Goal: Browse casually

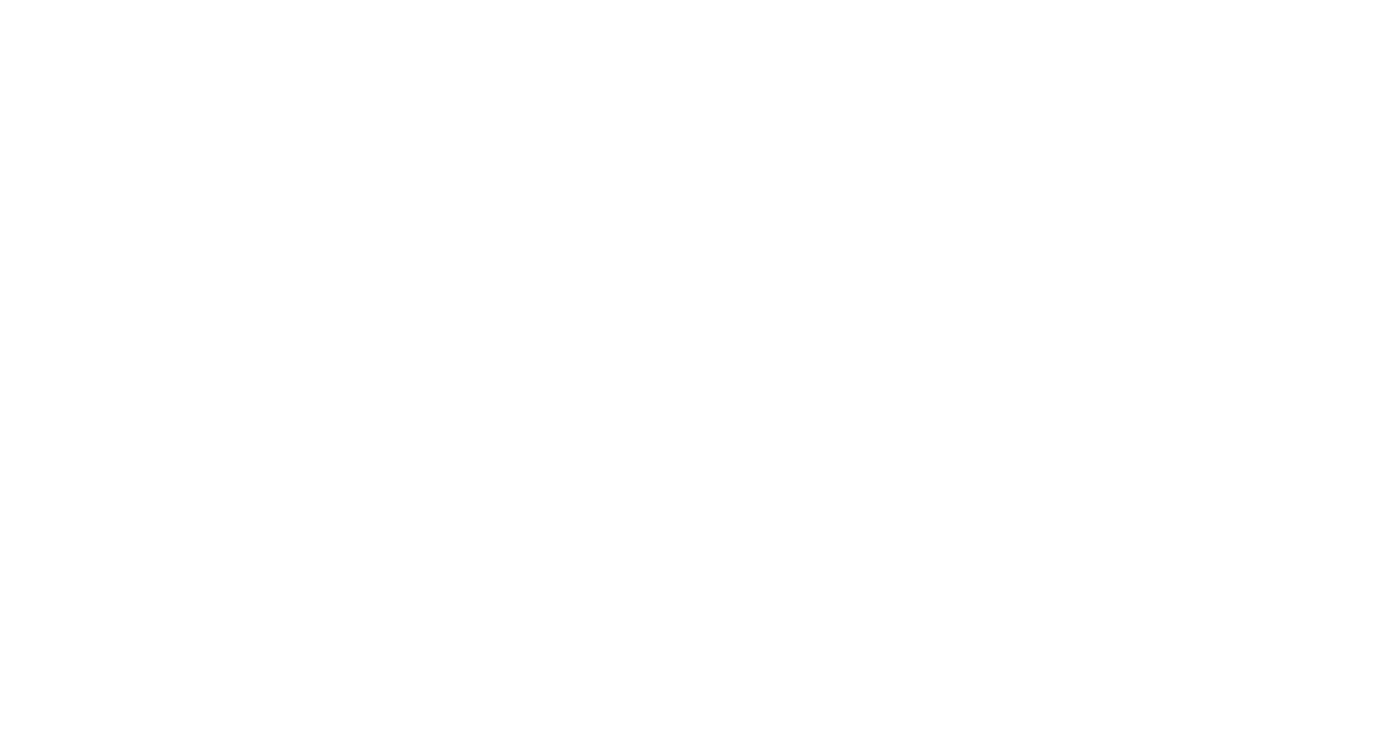
select select "*"
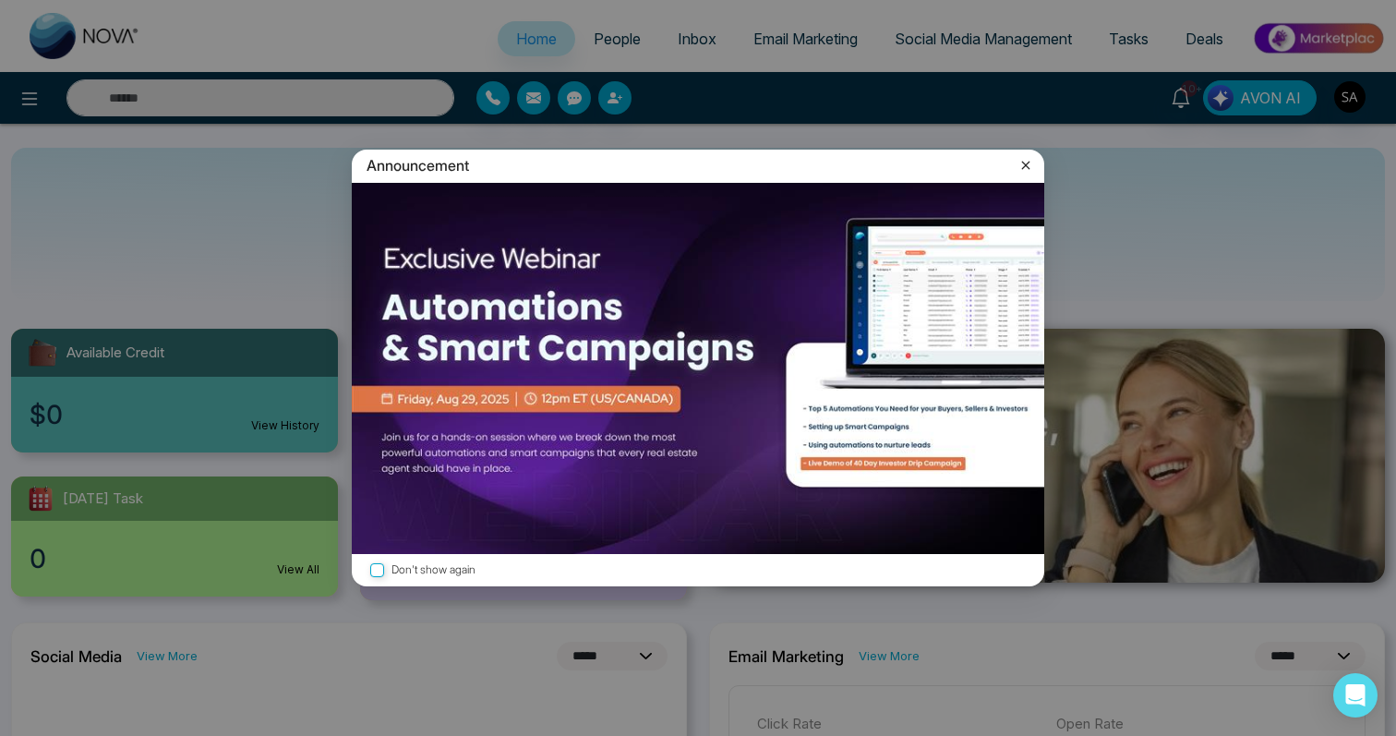
click at [670, 86] on div "Announcement Don't show again" at bounding box center [698, 368] width 1396 height 736
click at [1027, 168] on icon at bounding box center [1026, 166] width 8 height 8
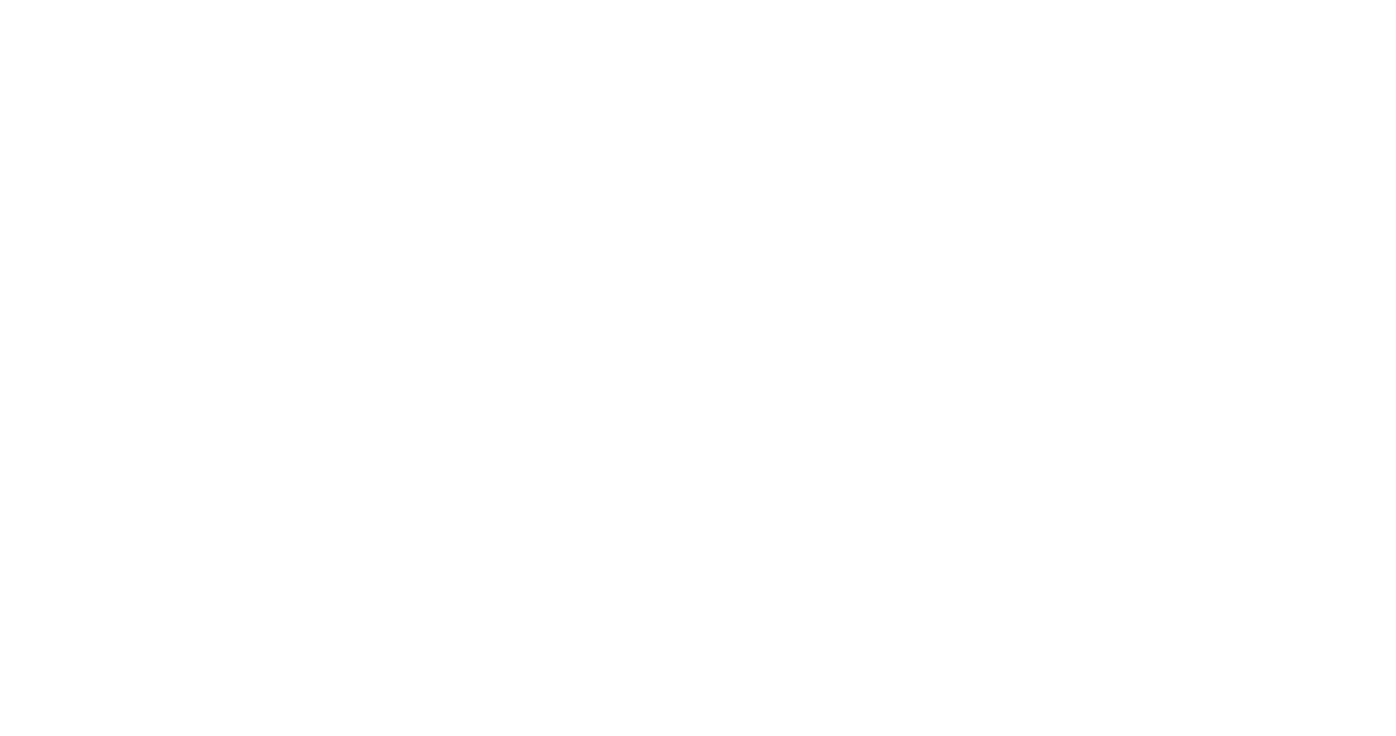
select select "*"
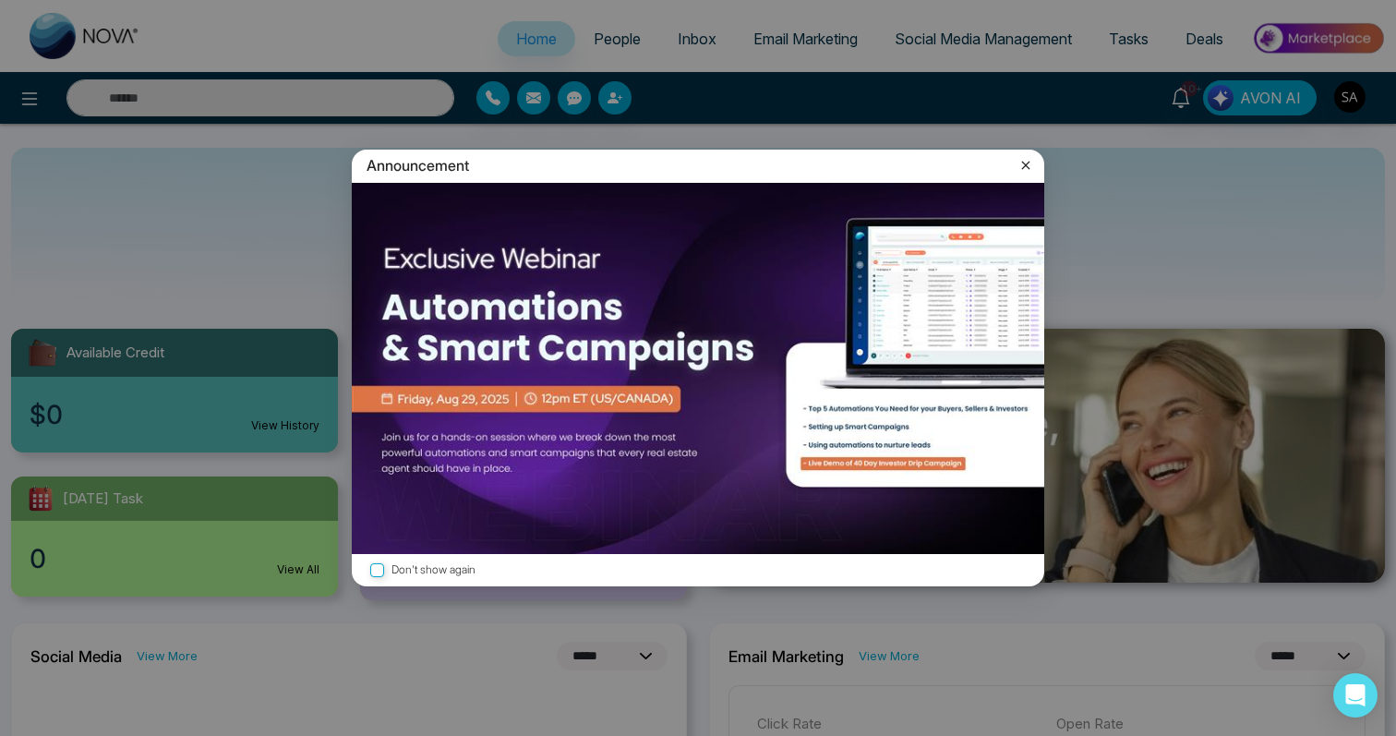
click at [1014, 165] on div "Announcement" at bounding box center [698, 166] width 692 height 32
click at [1017, 165] on icon at bounding box center [1025, 165] width 18 height 18
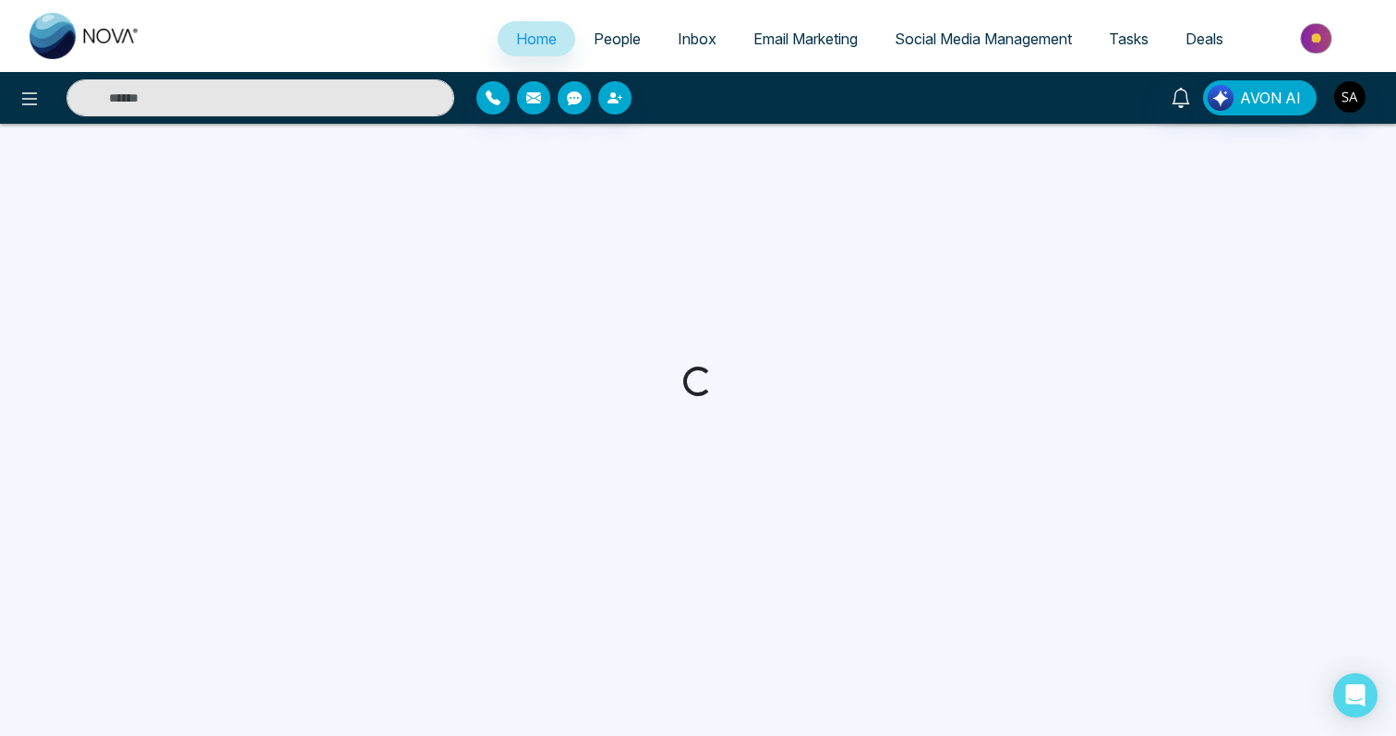
select select "*"
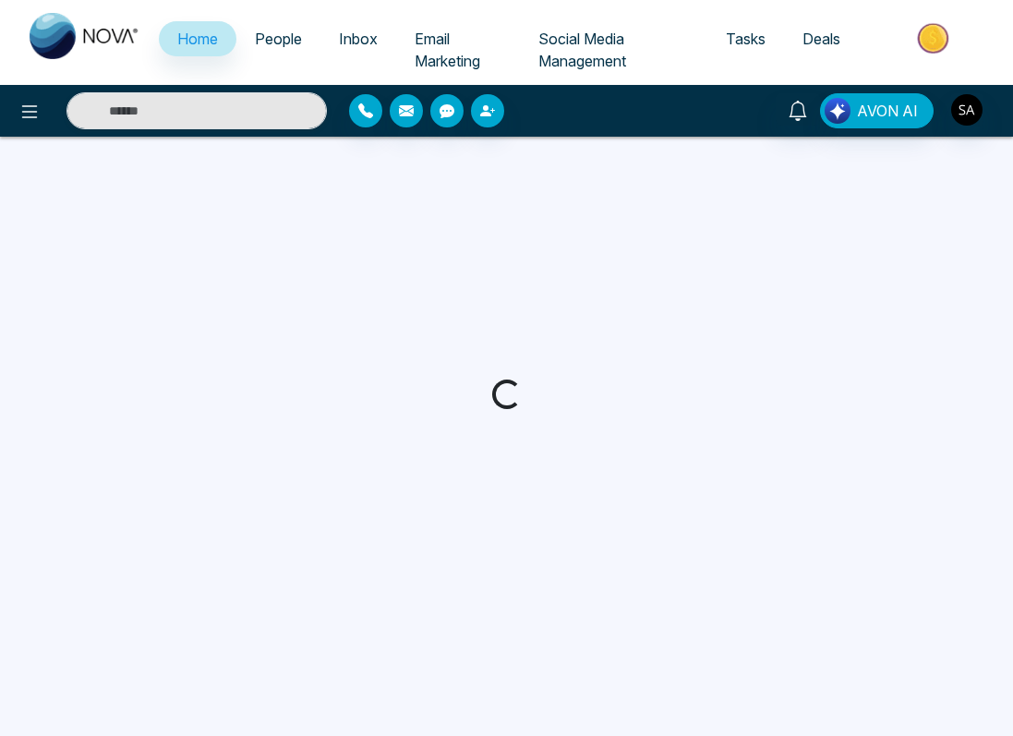
select select "*"
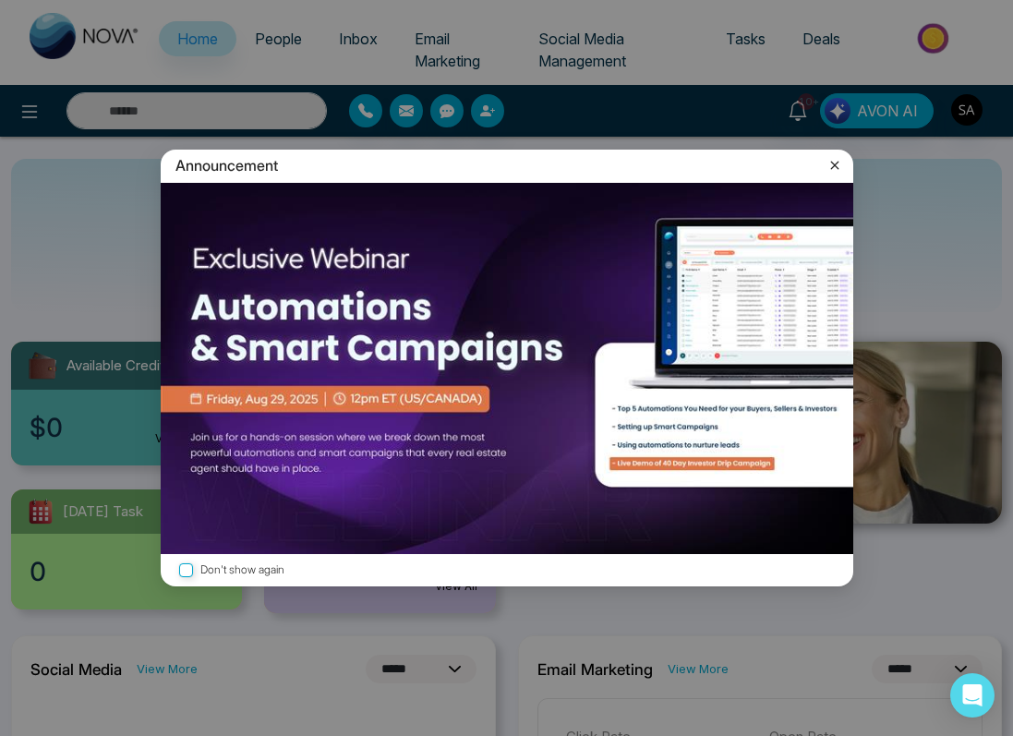
click at [837, 157] on icon at bounding box center [834, 165] width 18 height 18
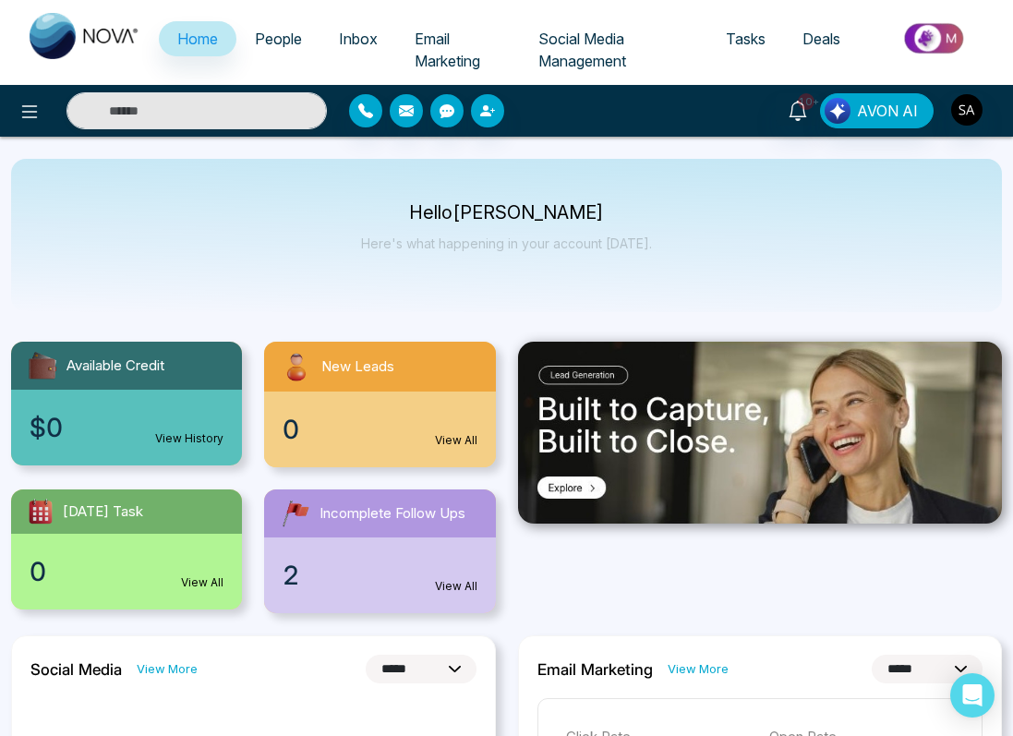
drag, startPoint x: 1012, startPoint y: 282, endPoint x: 903, endPoint y: 286, distance: 109.0
drag, startPoint x: 1011, startPoint y: 289, endPoint x: 835, endPoint y: 298, distance: 175.6
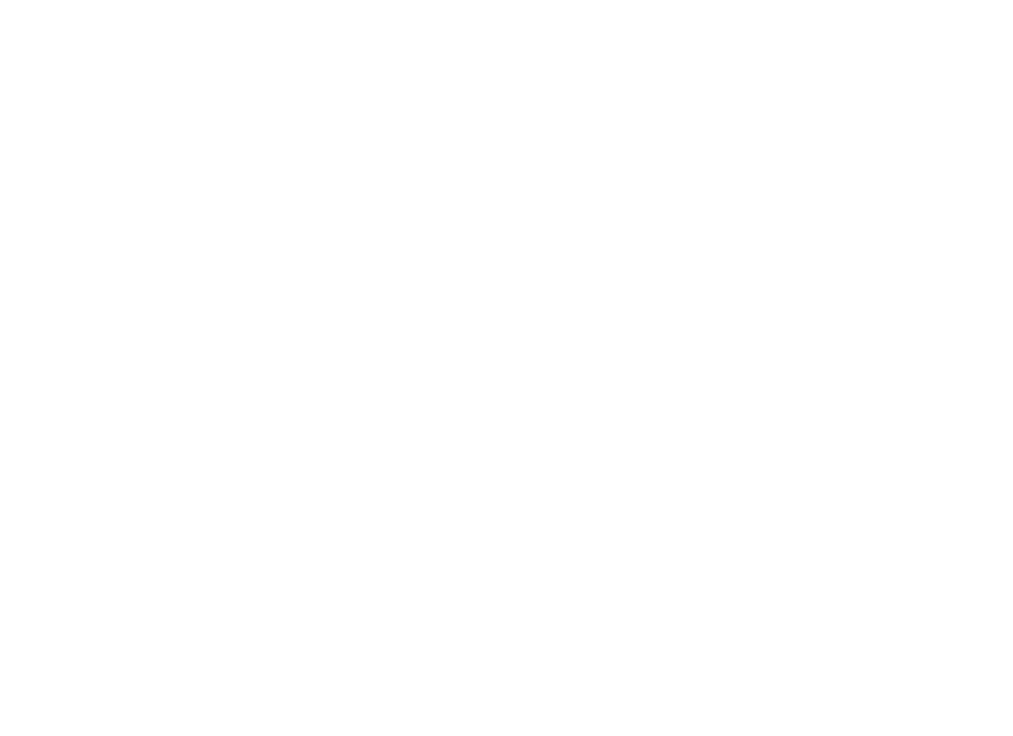
select select "*"
